Goal: Information Seeking & Learning: Learn about a topic

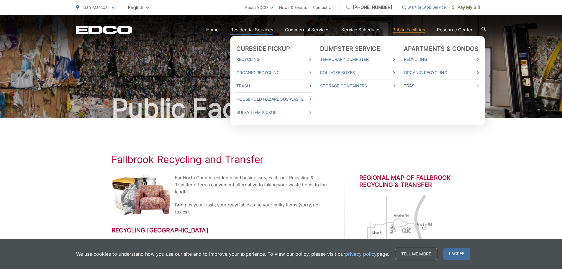
click at [419, 84] on link "Trash" at bounding box center [441, 85] width 75 height 7
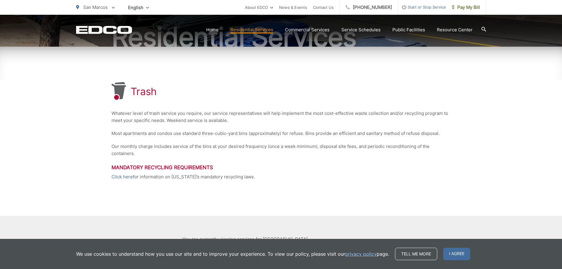
scroll to position [108, 0]
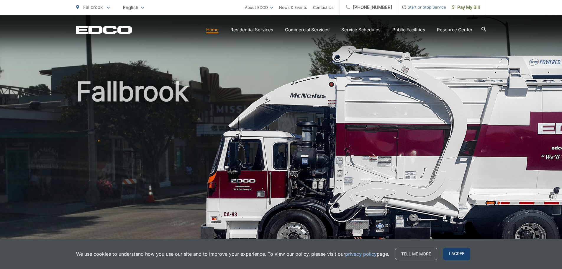
click at [450, 254] on span "I agree" at bounding box center [456, 254] width 27 height 12
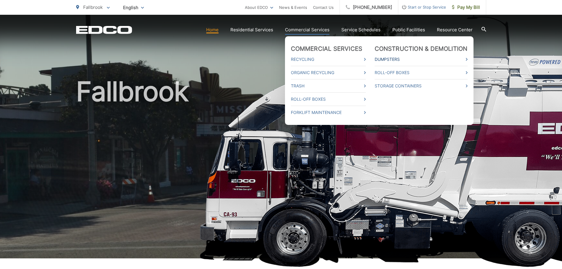
click at [396, 58] on link "Dumpsters" at bounding box center [421, 59] width 93 height 7
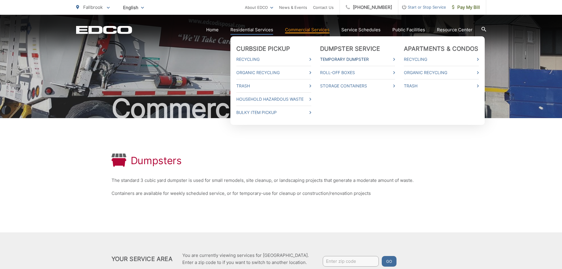
click at [343, 59] on link "Temporary Dumpster" at bounding box center [357, 59] width 75 height 7
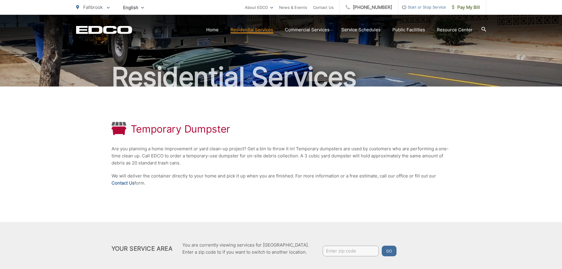
scroll to position [75, 0]
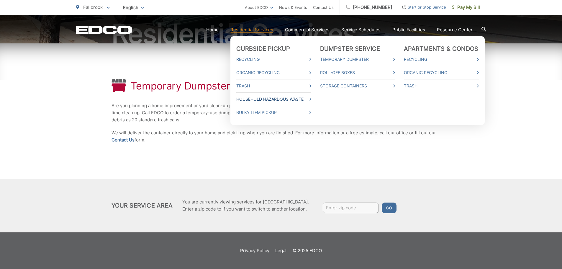
click at [253, 100] on link "Household Hazardous Waste" at bounding box center [273, 99] width 75 height 7
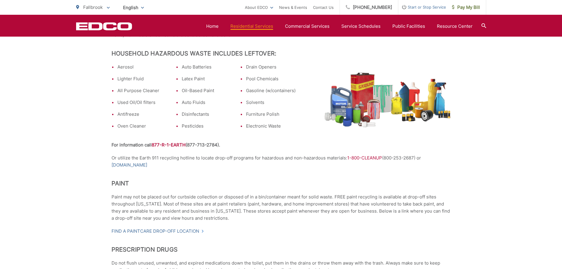
scroll to position [168, 0]
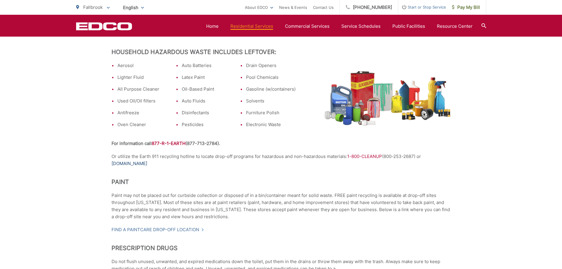
click at [128, 164] on link "www.earth911.org" at bounding box center [130, 163] width 36 height 7
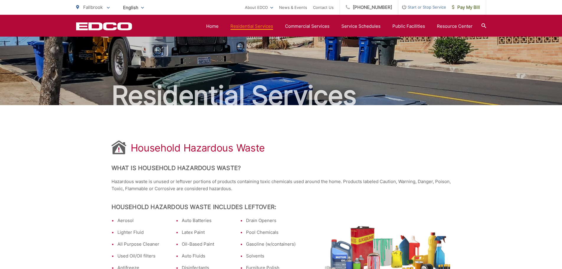
scroll to position [0, 0]
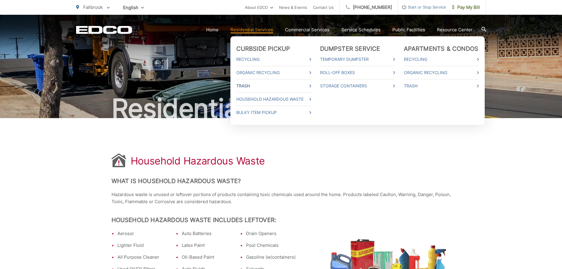
click at [245, 86] on link "Trash" at bounding box center [273, 85] width 75 height 7
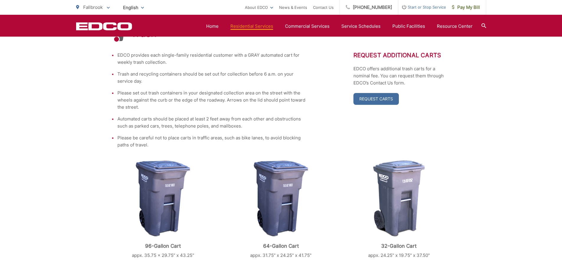
scroll to position [96, 0]
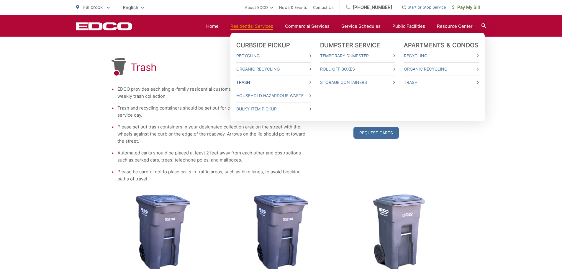
click at [248, 82] on link "Trash" at bounding box center [273, 82] width 75 height 7
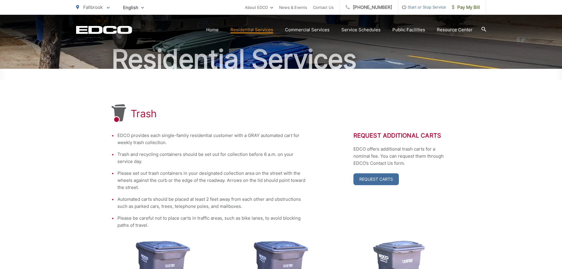
scroll to position [177, 0]
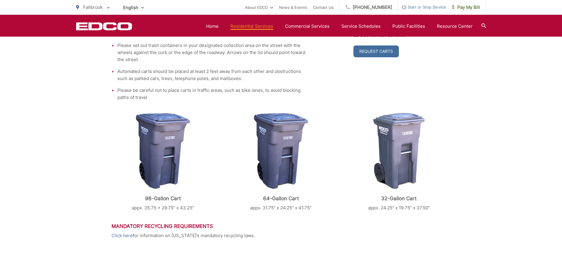
click at [277, 148] on img at bounding box center [281, 151] width 55 height 77
click at [166, 146] on img at bounding box center [163, 151] width 55 height 77
click at [400, 152] on img at bounding box center [399, 151] width 52 height 77
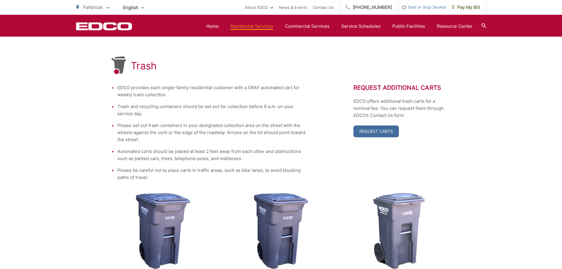
scroll to position [0, 0]
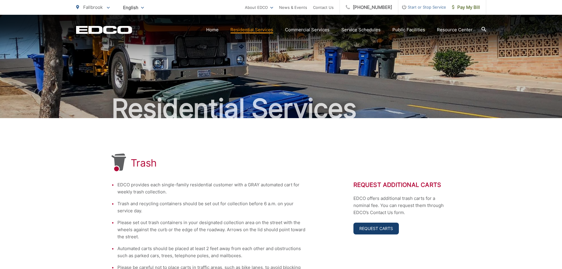
click at [387, 224] on link "Request Carts" at bounding box center [376, 229] width 45 height 12
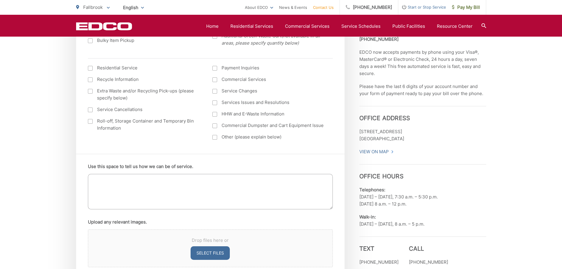
scroll to position [87, 0]
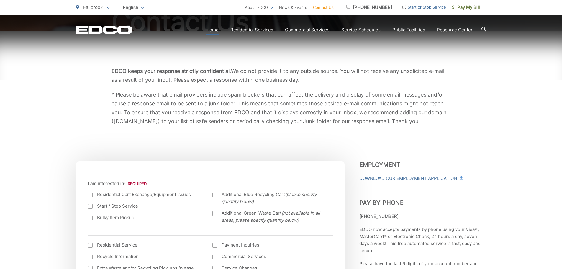
click at [215, 30] on link "Home" at bounding box center [212, 29] width 12 height 7
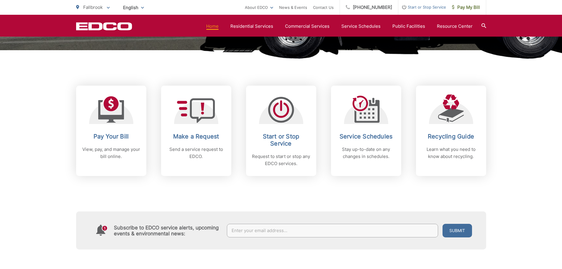
scroll to position [207, 0]
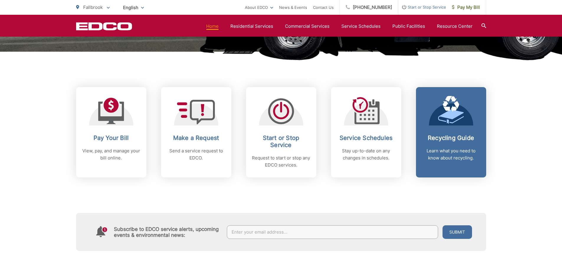
click at [448, 132] on link "Recycling Guide Learn what you need to know about recycling." at bounding box center [451, 132] width 70 height 90
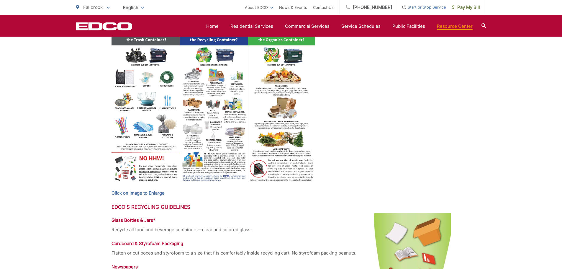
scroll to position [266, 0]
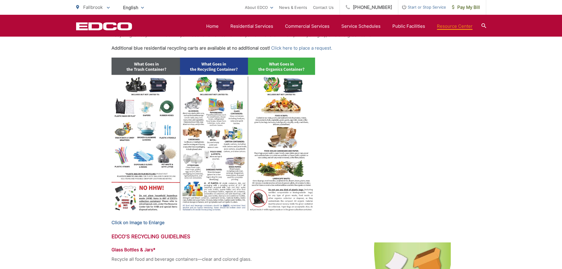
click at [203, 104] on img at bounding box center [214, 136] width 204 height 157
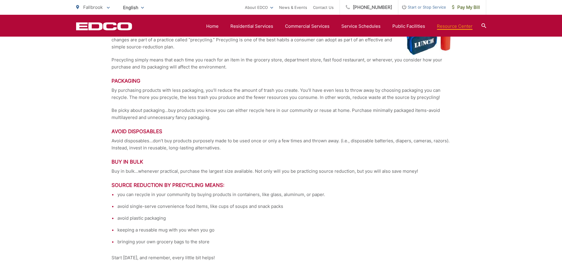
scroll to position [1305, 0]
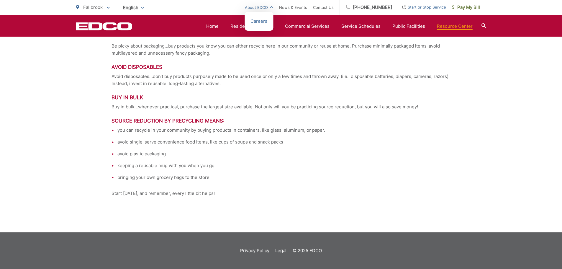
click at [262, 8] on link "About EDCO" at bounding box center [259, 7] width 28 height 7
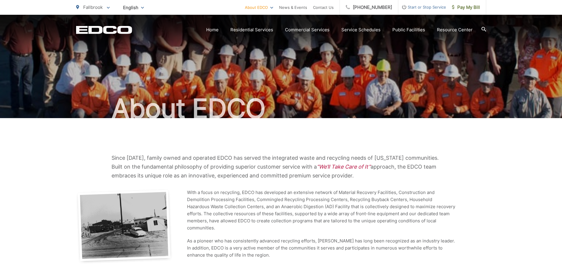
click at [208, 31] on section "Home Residential Services Curbside Pickup Recycling Organic Recycling Trash Hou…" at bounding box center [309, 29] width 354 height 11
click at [217, 29] on link "Home" at bounding box center [212, 29] width 12 height 7
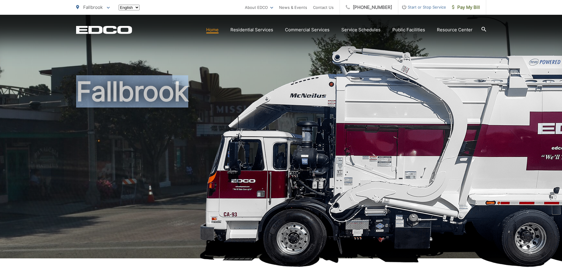
drag, startPoint x: 0, startPoint y: 0, endPoint x: 217, endPoint y: 29, distance: 218.8
click at [217, 29] on html "Home Back Home Residential Services Curbside Pickup Recycling Organic Recycling…" at bounding box center [281, 134] width 562 height 269
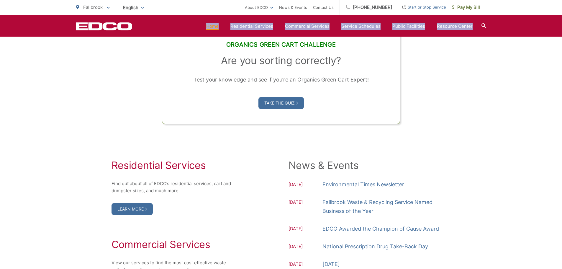
scroll to position [738, 0]
